Goal: Transaction & Acquisition: Obtain resource

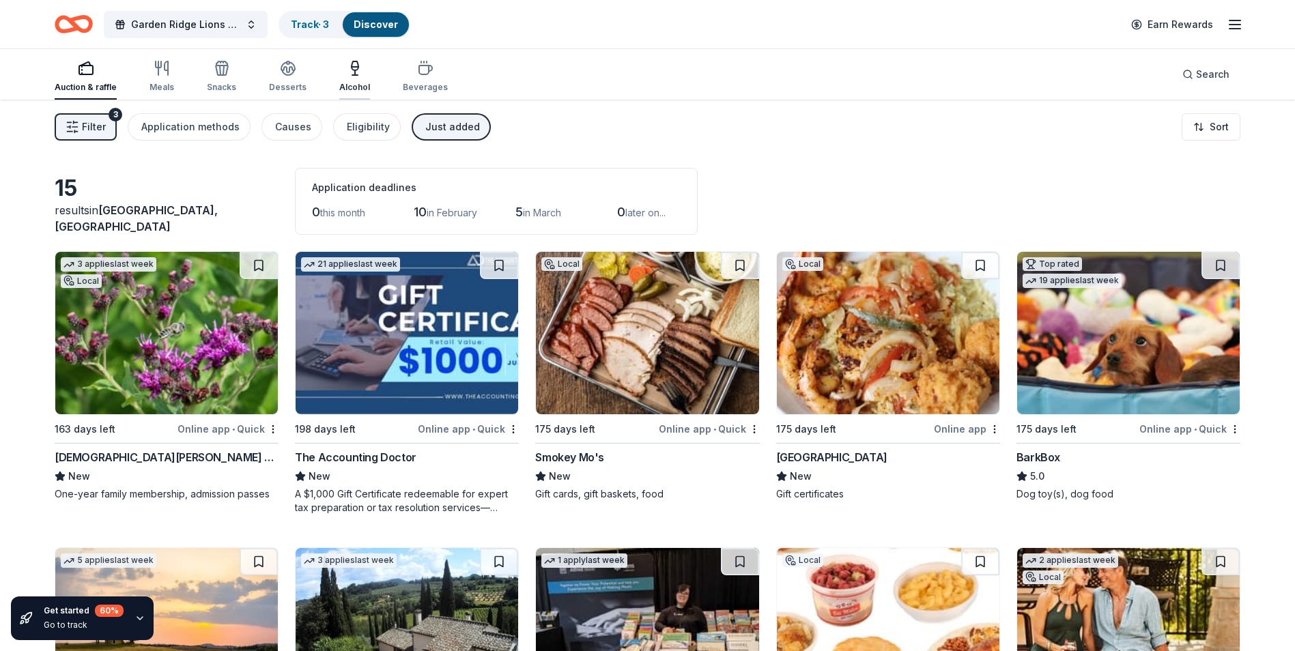
click at [357, 79] on div "Alcohol" at bounding box center [354, 76] width 31 height 33
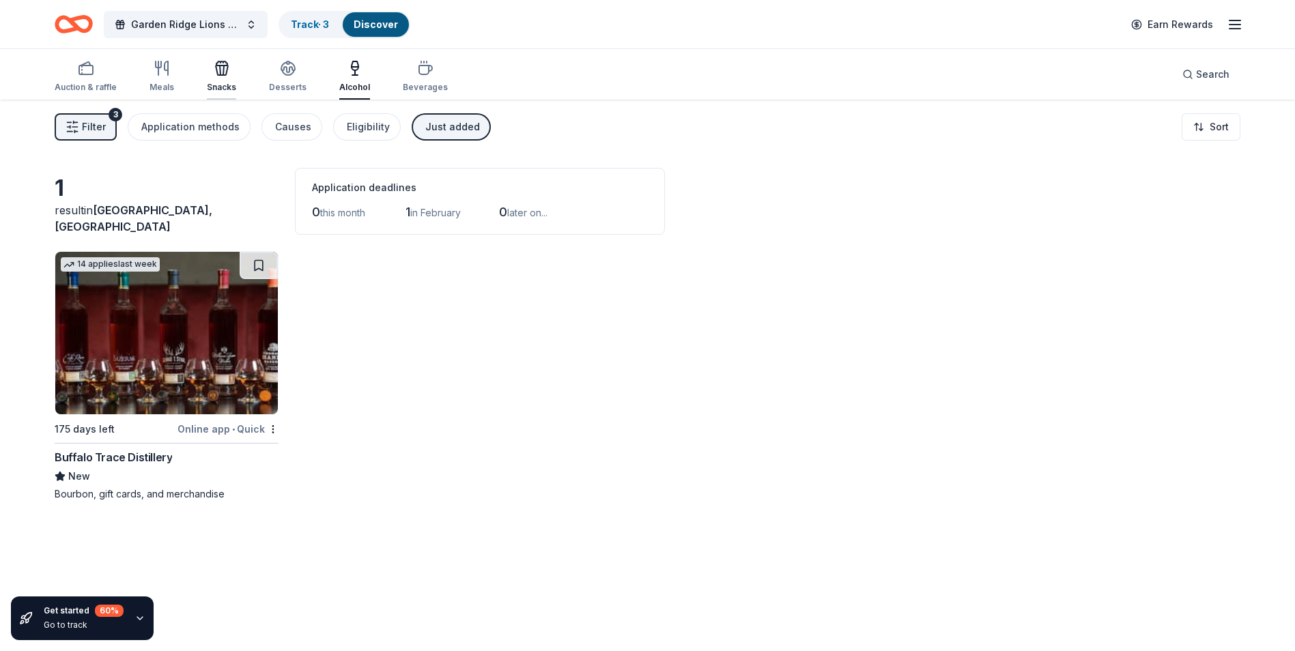
click at [218, 75] on icon "button" at bounding box center [222, 71] width 12 height 10
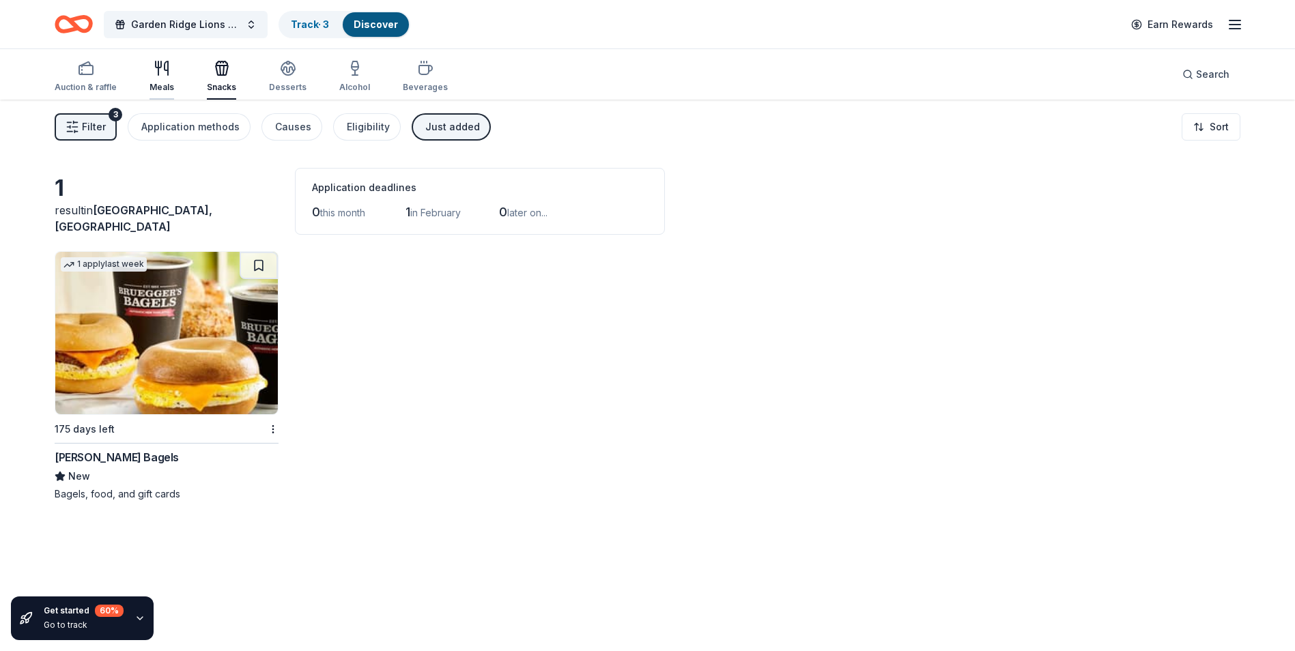
click at [158, 74] on icon "button" at bounding box center [162, 68] width 16 height 16
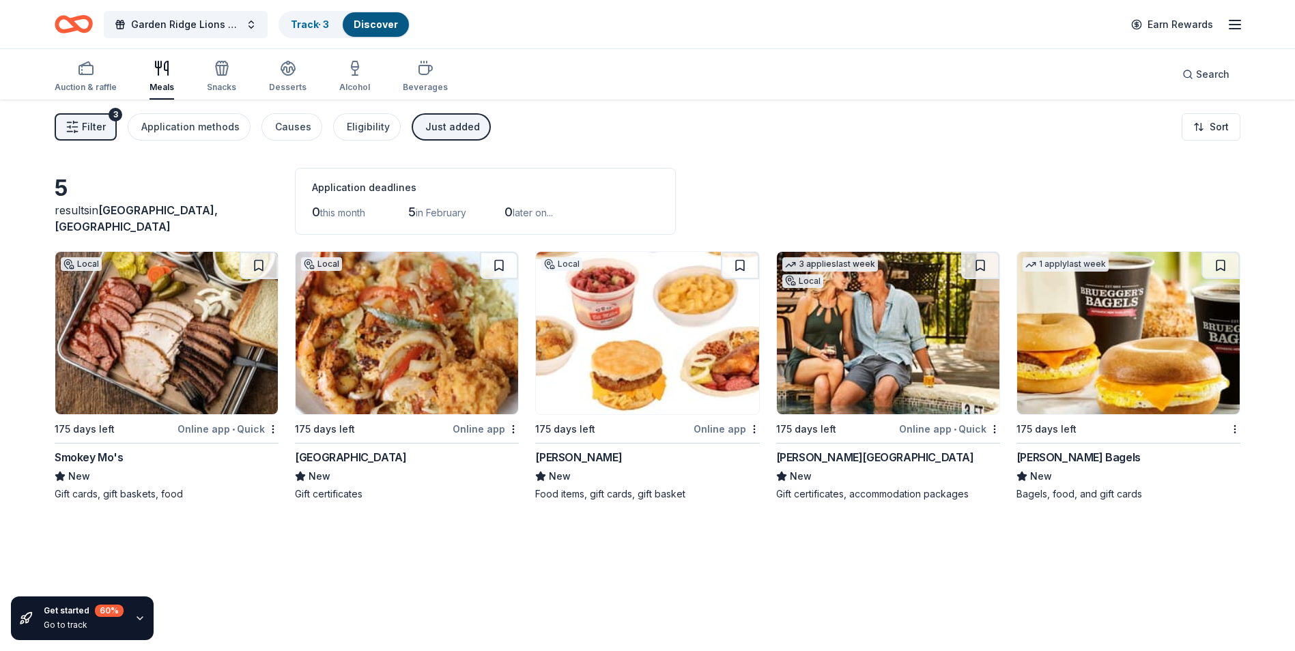
click at [434, 135] on div "Just added" at bounding box center [452, 127] width 55 height 16
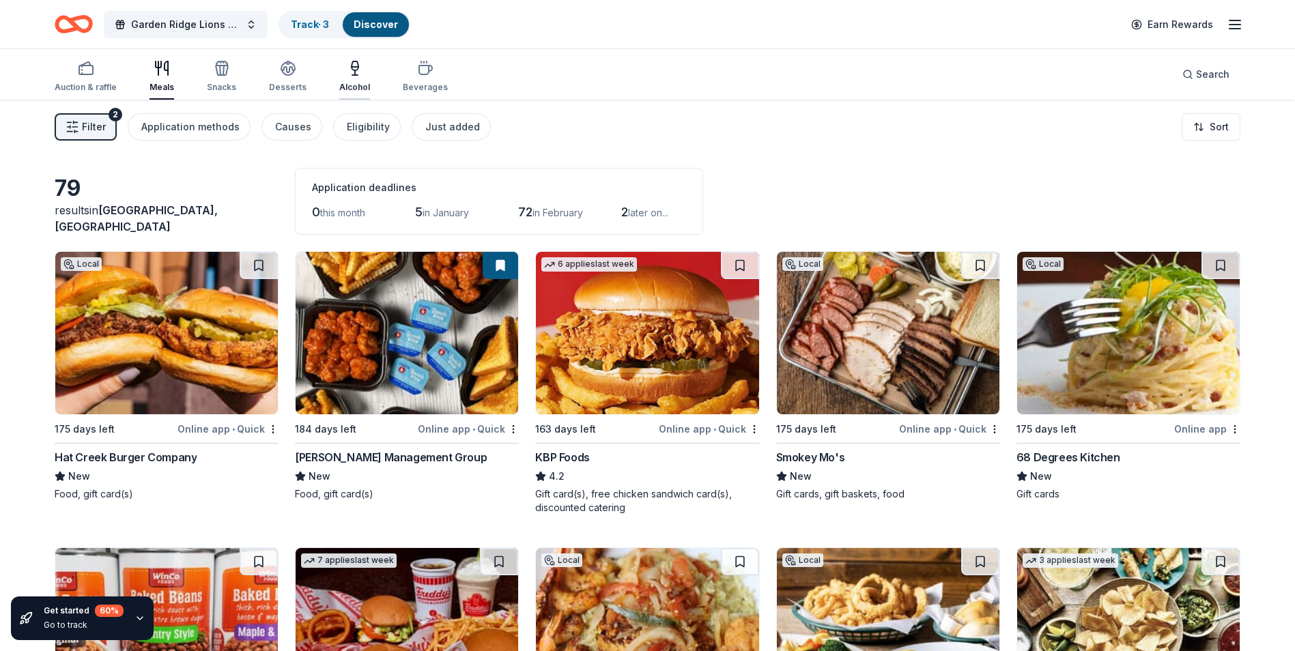
click at [351, 80] on div "Alcohol" at bounding box center [354, 76] width 31 height 33
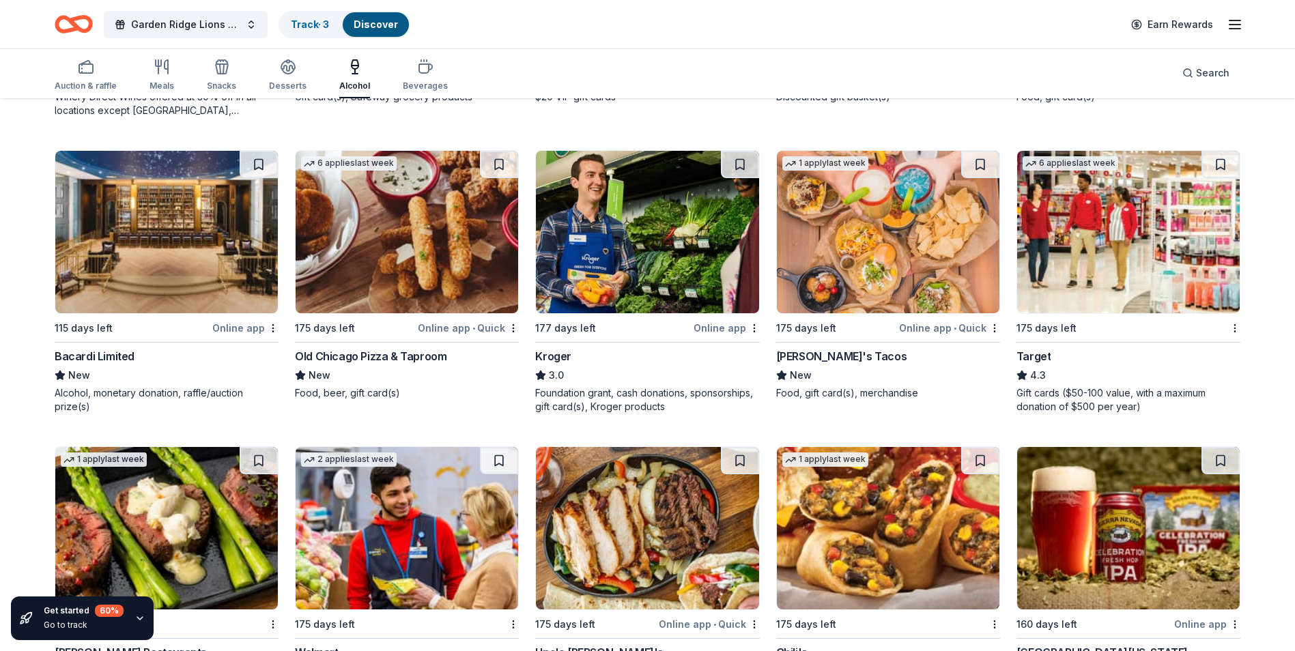
scroll to position [683, 0]
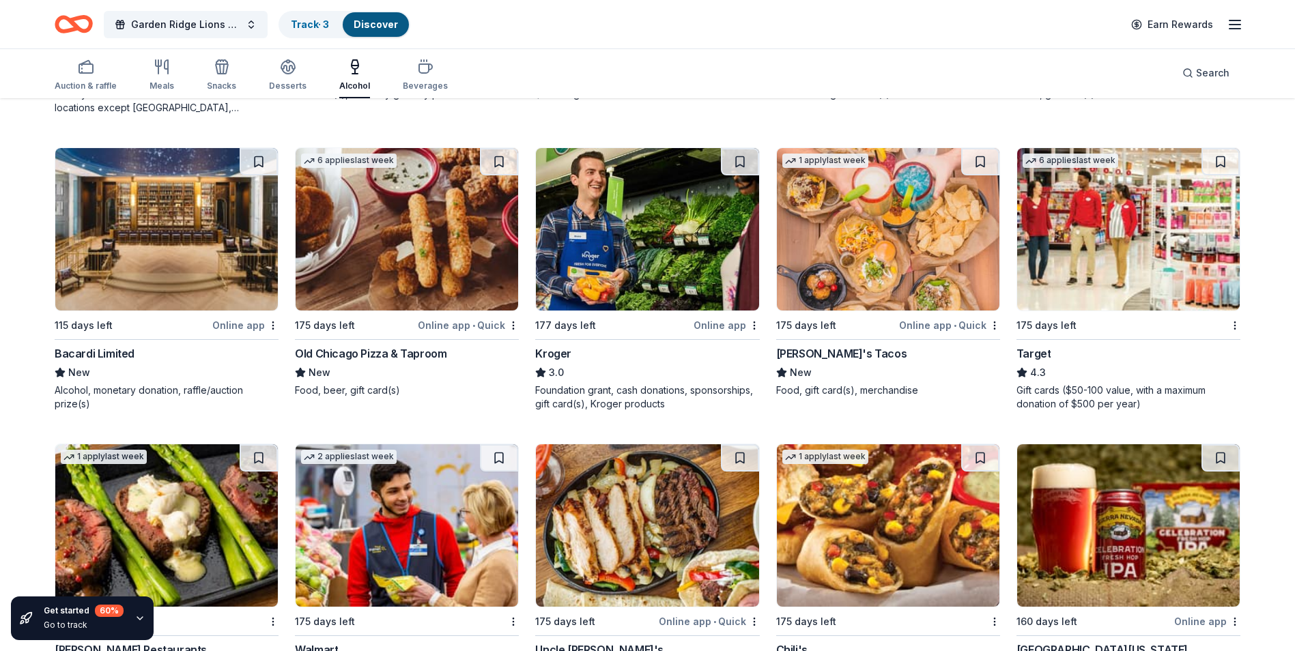
click at [180, 268] on img at bounding box center [166, 229] width 223 height 163
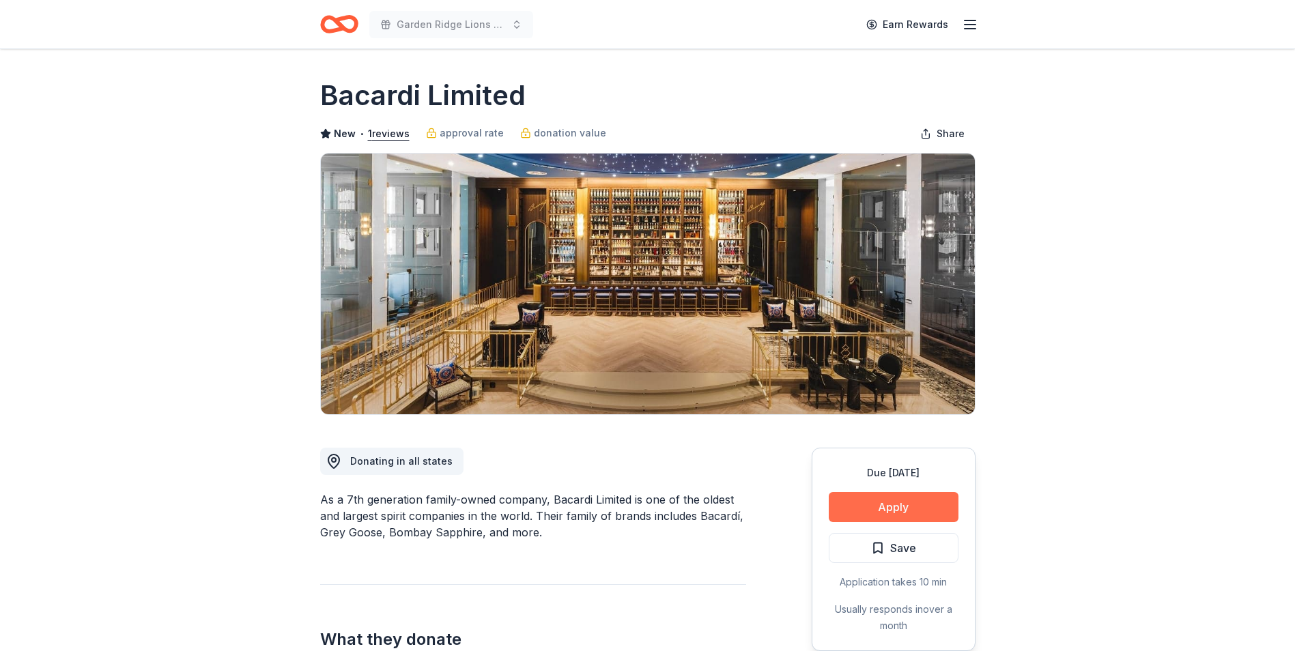
click at [873, 513] on button "Apply" at bounding box center [894, 507] width 130 height 30
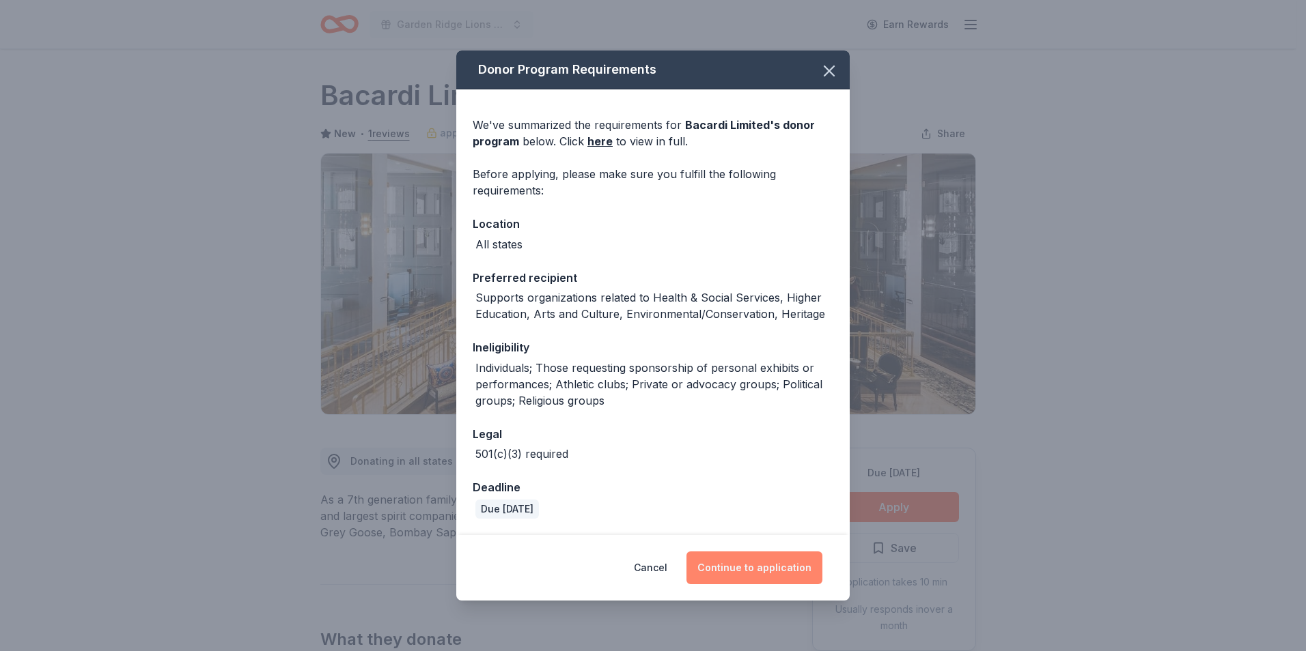
click at [747, 568] on button "Continue to application" at bounding box center [754, 568] width 136 height 33
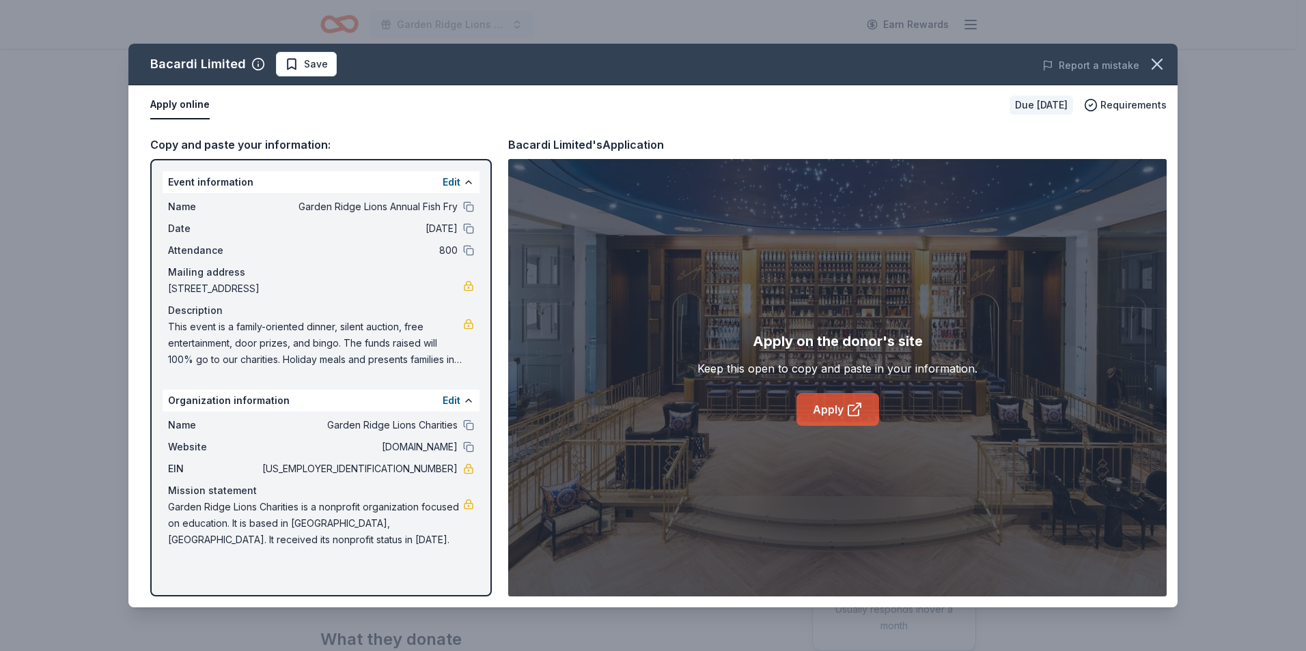
click at [842, 404] on link "Apply" at bounding box center [837, 409] width 83 height 33
